Goal: Use online tool/utility: Utilize a website feature to perform a specific function

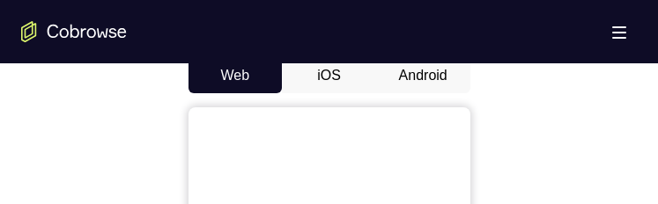
scroll to position [792, 0]
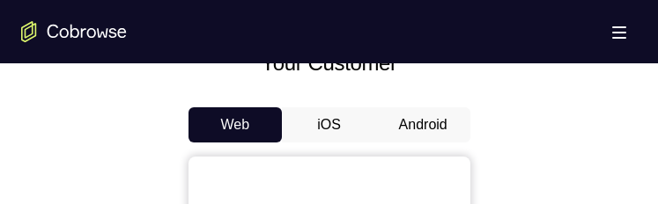
click at [419, 112] on button "Android" at bounding box center [423, 124] width 94 height 35
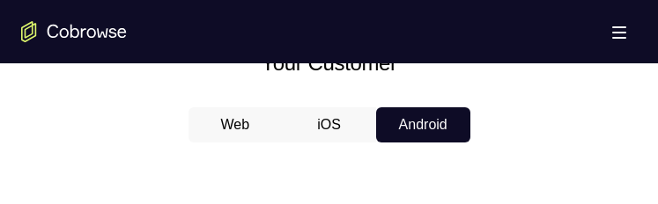
click at [420, 127] on div "Your Support Agent Your Customer Web iOS Android" at bounding box center [328, 27] width 615 height 1342
click at [419, 121] on div "Your Support Agent Your Customer Web iOS Android" at bounding box center [328, 27] width 615 height 1342
click at [438, 130] on div "Your Support Agent Your Customer Web iOS Android" at bounding box center [328, 27] width 615 height 1342
click at [438, 129] on button "Android" at bounding box center [423, 124] width 94 height 35
click at [439, 114] on button "Android" at bounding box center [423, 124] width 94 height 35
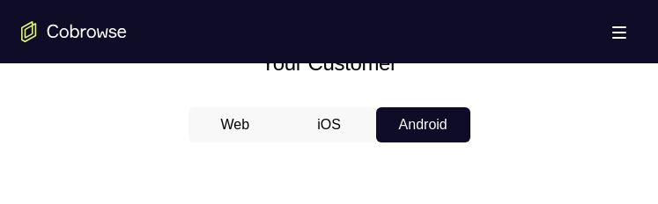
click at [408, 121] on button "Android" at bounding box center [423, 124] width 94 height 35
click at [341, 121] on button "iOS" at bounding box center [329, 124] width 94 height 35
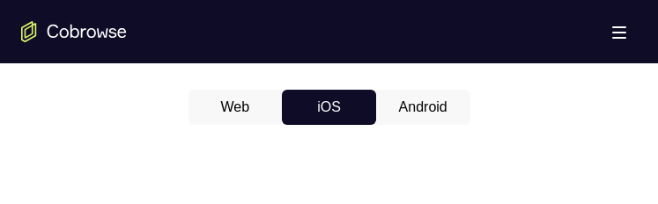
scroll to position [704, 0]
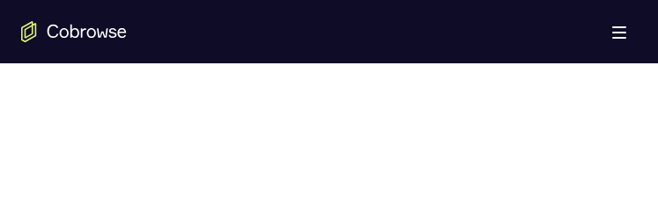
scroll to position [880, 0]
click at [400, 55] on button "Android" at bounding box center [423, 36] width 94 height 35
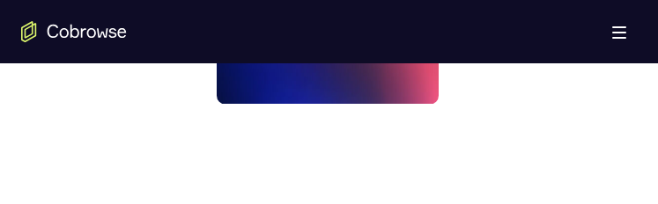
scroll to position [1320, 0]
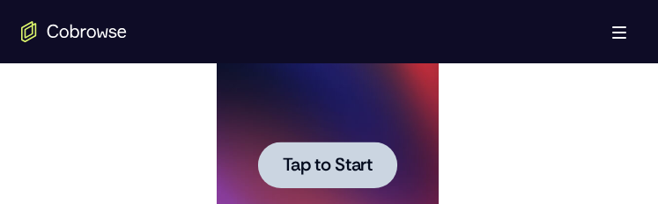
click at [347, 144] on div at bounding box center [327, 165] width 139 height 47
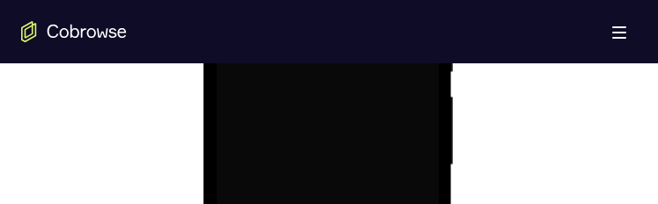
click at [348, 144] on div at bounding box center [328, 165] width 222 height 493
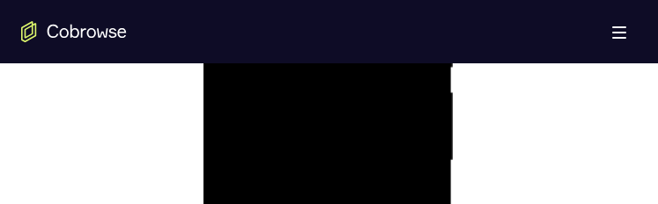
scroll to position [1320, 0]
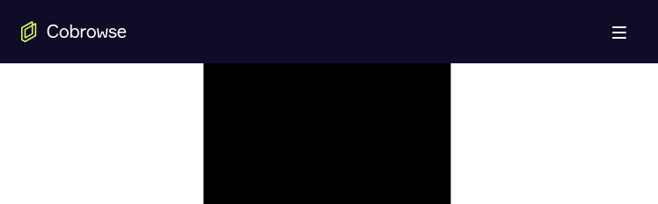
click at [383, 0] on div at bounding box center [328, 1] width 222 height 493
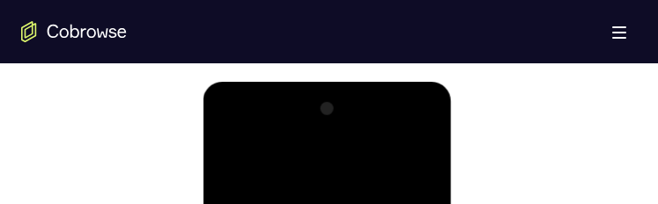
scroll to position [968, 0]
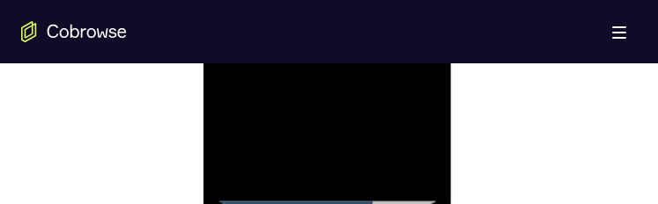
scroll to position [1320, 0]
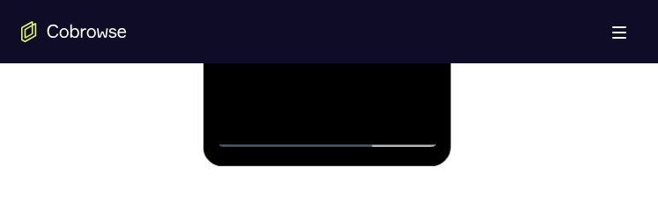
drag, startPoint x: 329, startPoint y: 124, endPoint x: 533, endPoint y: -235, distance: 412.7
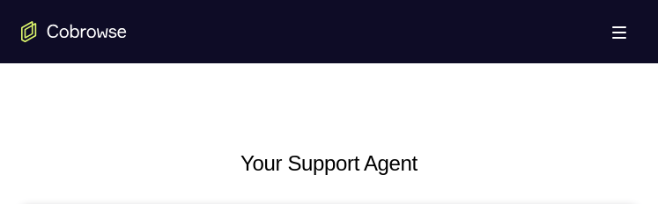
scroll to position [5, 0]
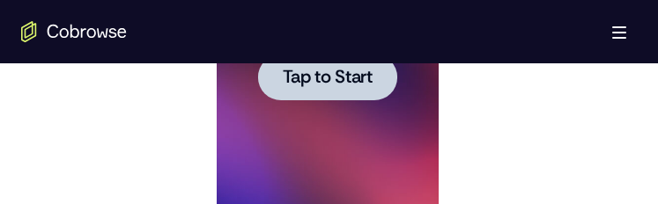
scroll to position [0, 0]
click at [348, 69] on span "Tap to Start" at bounding box center [328, 78] width 90 height 18
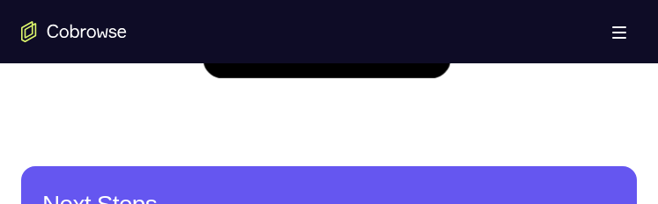
scroll to position [1320, 0]
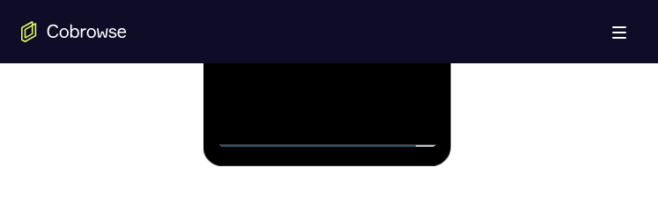
drag, startPoint x: 325, startPoint y: 124, endPoint x: 521, endPoint y: -187, distance: 368.3
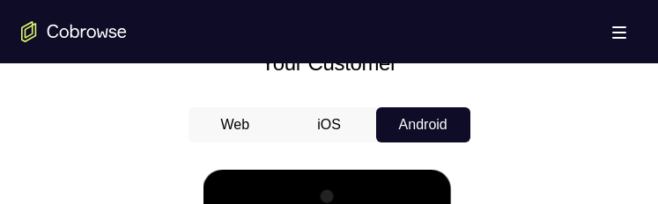
scroll to position [880, 0]
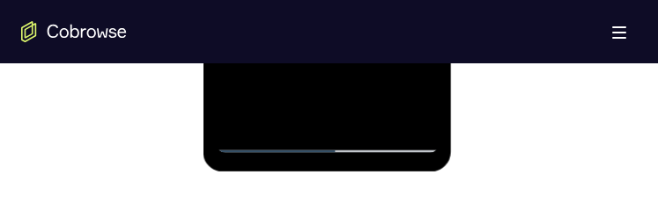
scroll to position [1056, 0]
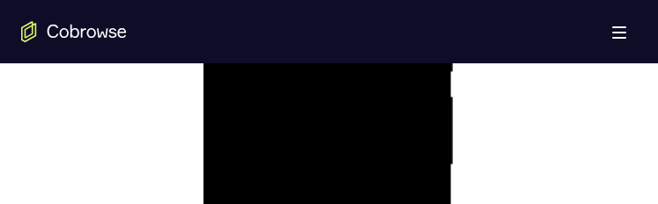
drag, startPoint x: 305, startPoint y: 191, endPoint x: 297, endPoint y: 187, distance: 9.1
click at [302, 189] on div at bounding box center [328, 165] width 222 height 493
click at [302, 102] on div at bounding box center [328, 77] width 222 height 493
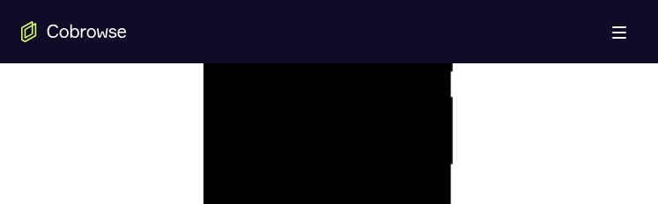
click at [367, 134] on div at bounding box center [328, 165] width 222 height 493
click at [357, 139] on div at bounding box center [328, 165] width 222 height 493
click at [323, 137] on div at bounding box center [328, 165] width 222 height 493
click at [354, 85] on div at bounding box center [328, 165] width 222 height 493
click at [246, 85] on div at bounding box center [328, 165] width 222 height 493
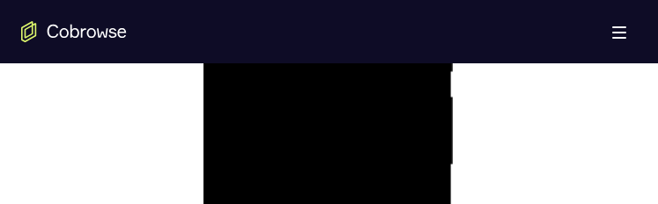
drag, startPoint x: 607, startPoint y: 79, endPoint x: 664, endPoint y: 107, distance: 63.0
